Goal: Information Seeking & Learning: Learn about a topic

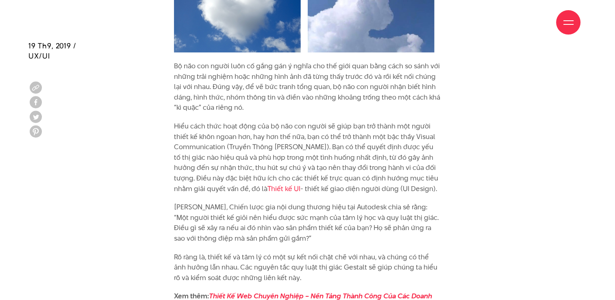
scroll to position [950, 0]
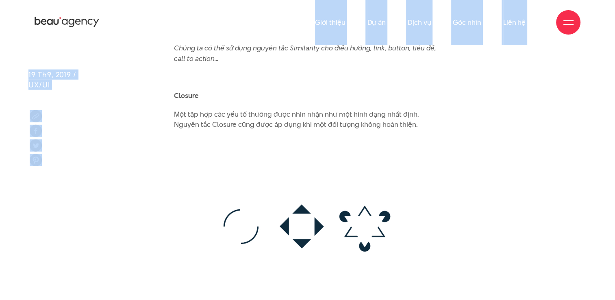
scroll to position [3744, 0]
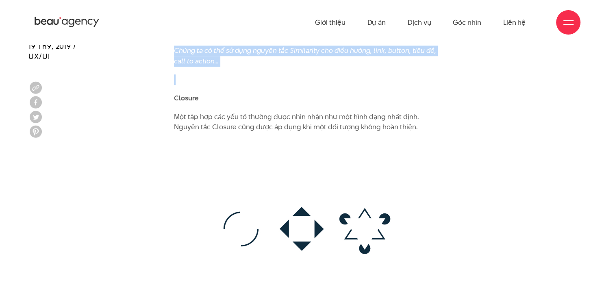
drag, startPoint x: 174, startPoint y: 92, endPoint x: 317, endPoint y: 59, distance: 146.5
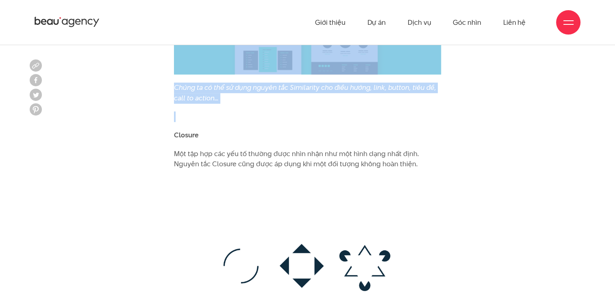
scroll to position [3685, 0]
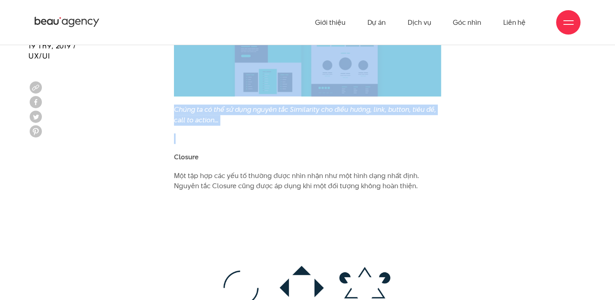
copy div "Similarity Những yếu tố thiết kế mang những đặc điểm thị giác tương đồng thường…"
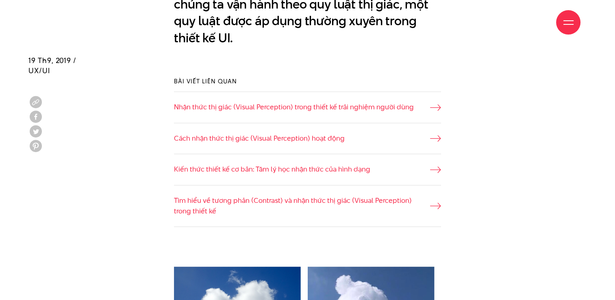
scroll to position [681, 0]
